Goal: Task Accomplishment & Management: Manage account settings

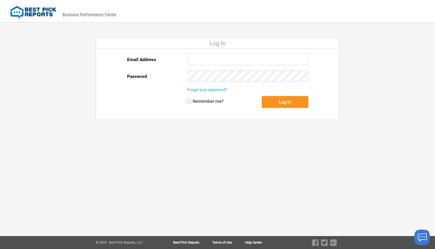
click at [209, 60] on input "Email Address" at bounding box center [247, 59] width 121 height 12
type input "[PERSON_NAME][EMAIL_ADDRESS][DOMAIN_NAME]"
click at [193, 101] on label "Remember me?" at bounding box center [208, 101] width 31 height 5
click at [191, 101] on input "Remember me?" at bounding box center [188, 101] width 3 height 3
checkbox input "true"
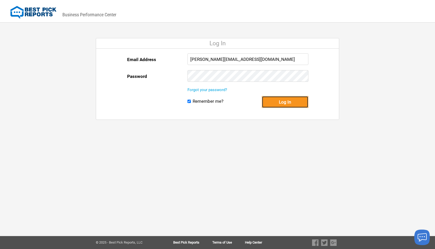
click at [279, 103] on button "Log In" at bounding box center [285, 102] width 47 height 12
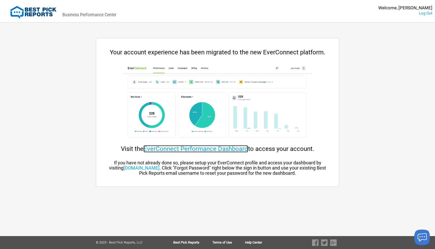
click at [205, 148] on link "EverConnect Performance Dashboard" at bounding box center [195, 148] width 105 height 7
